Goal: Task Accomplishment & Management: Manage account settings

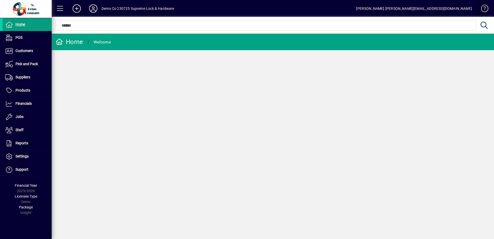
click at [486, 7] on span at bounding box center [482, 9] width 12 height 12
click at [93, 8] on icon at bounding box center [93, 8] width 10 height 8
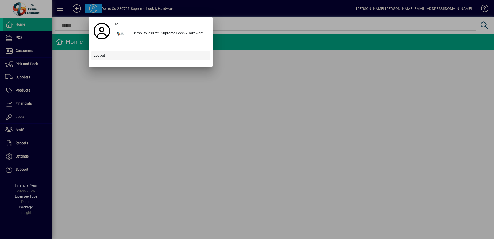
click at [99, 55] on span "Logout" at bounding box center [99, 55] width 12 height 5
